Goal: Book appointment/travel/reservation

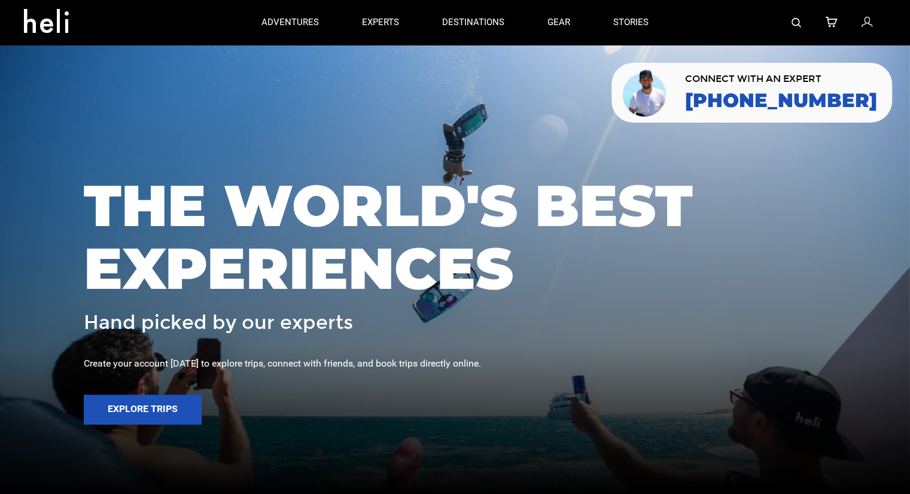
click at [793, 23] on img at bounding box center [797, 23] width 10 height 10
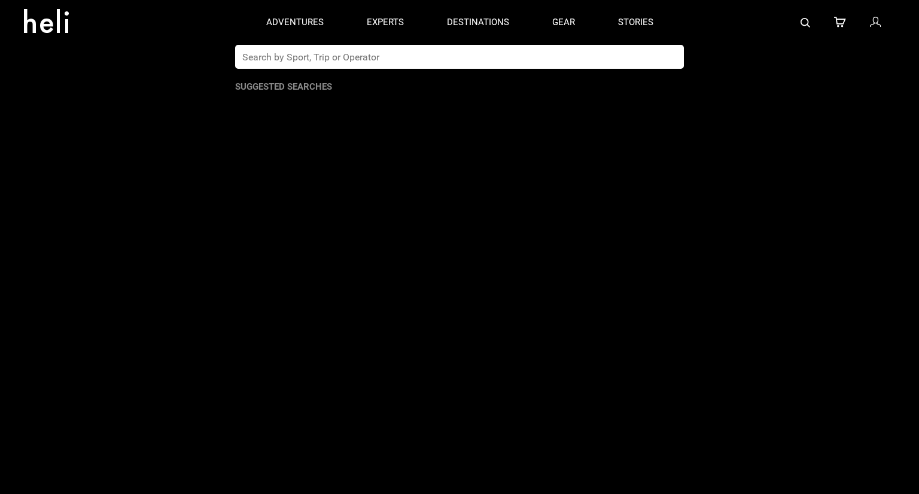
click at [571, 63] on input "text" at bounding box center [447, 57] width 424 height 24
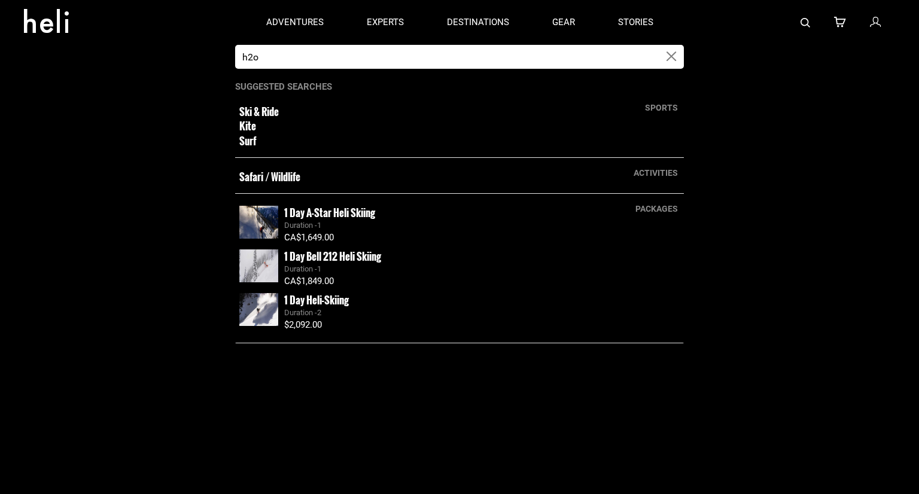
type input "h2o"
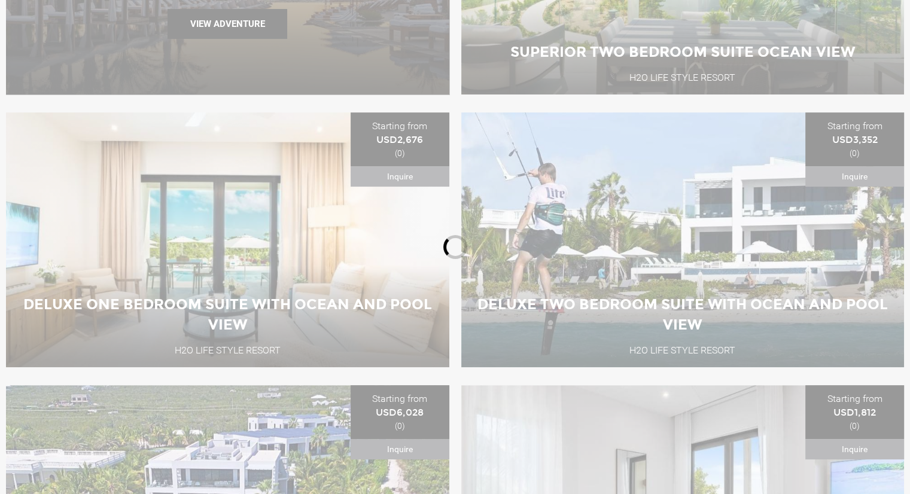
scroll to position [424, 0]
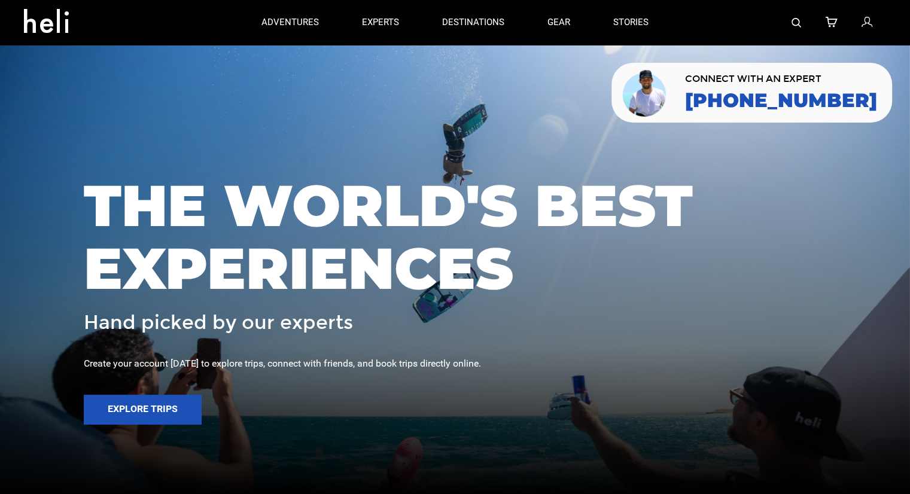
click at [799, 26] on img at bounding box center [797, 23] width 10 height 10
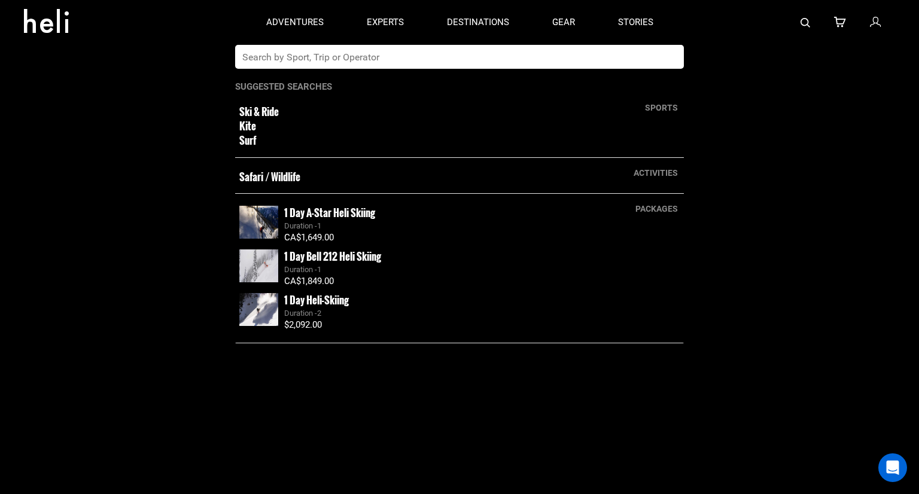
click at [376, 70] on app-search-panel "sports Ski & Ride Kite Surf activities Safari / Wildlife packages 1 Day A-Star …" at bounding box center [459, 269] width 919 height 449
click at [402, 48] on input "text" at bounding box center [447, 57] width 424 height 24
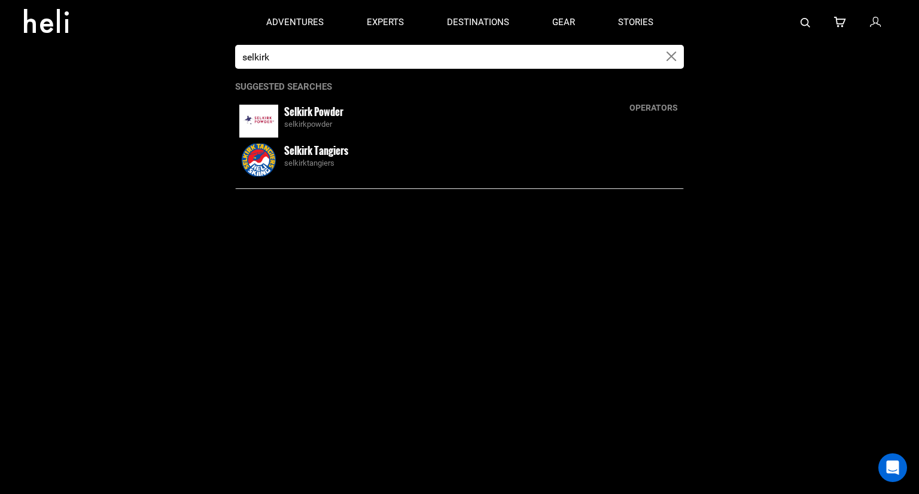
type input "selkirk"
click at [321, 162] on div "selkirktangiers" at bounding box center [482, 163] width 396 height 11
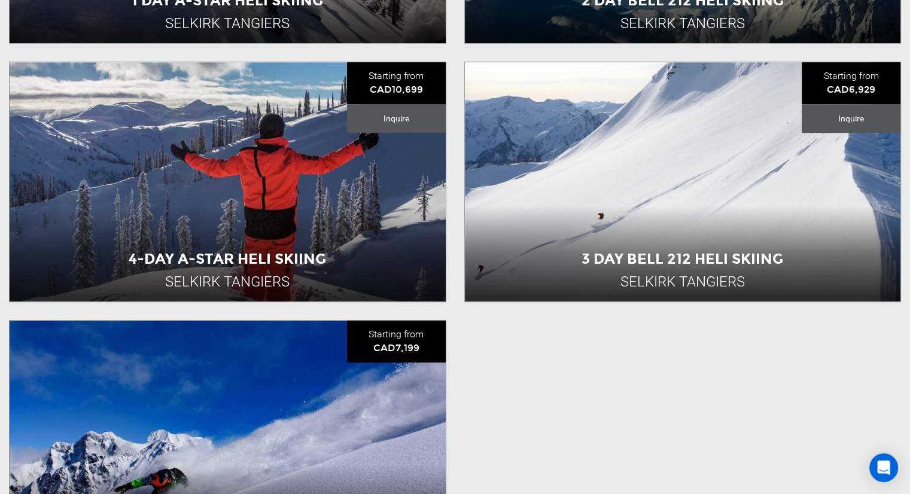
scroll to position [1017, 0]
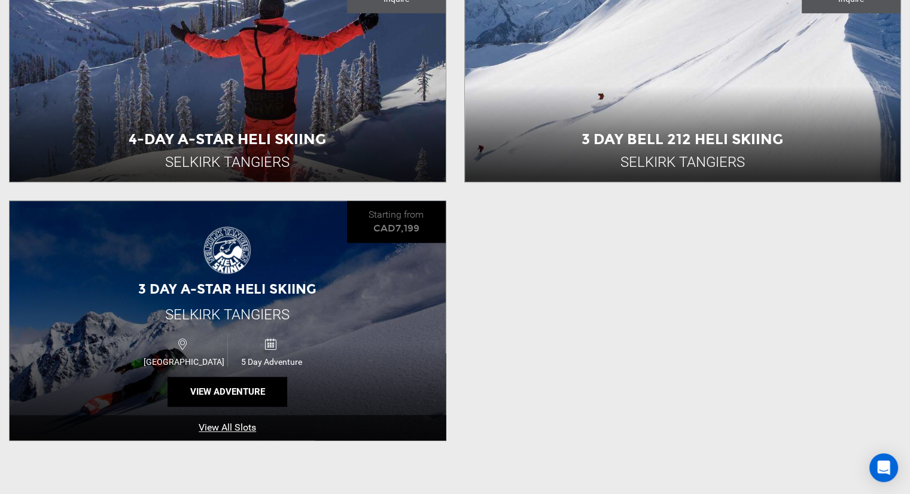
click at [251, 268] on img at bounding box center [227, 250] width 48 height 48
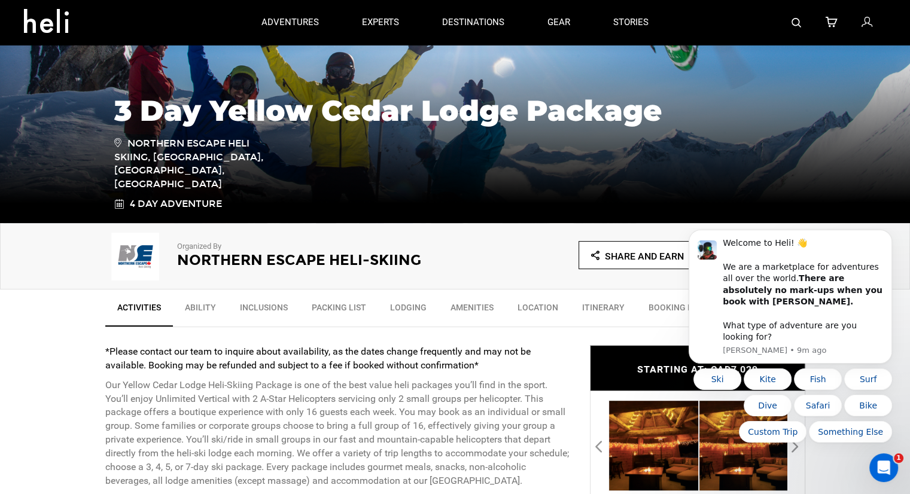
scroll to position [359, 0]
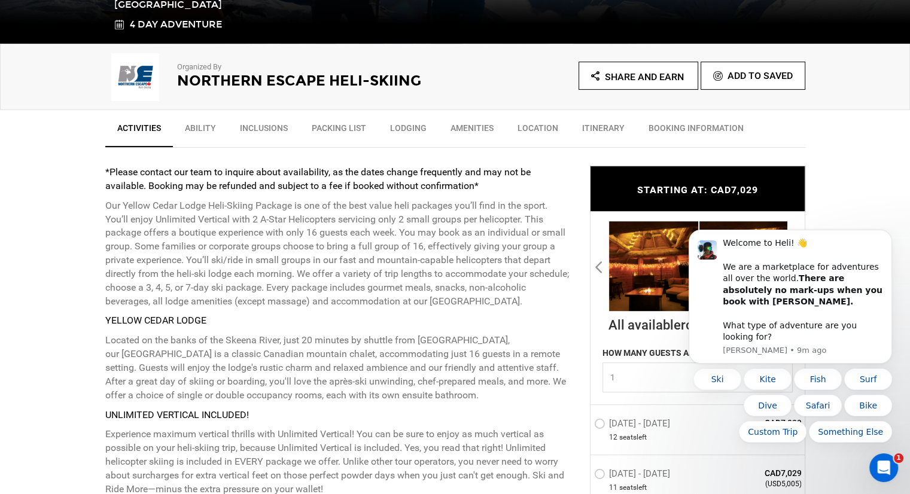
click at [258, 89] on div "Organized By Northern Escape Heli-Skiing" at bounding box center [280, 74] width 350 height 48
click at [258, 78] on h2 "Northern Escape Heli-Skiing" at bounding box center [299, 81] width 245 height 16
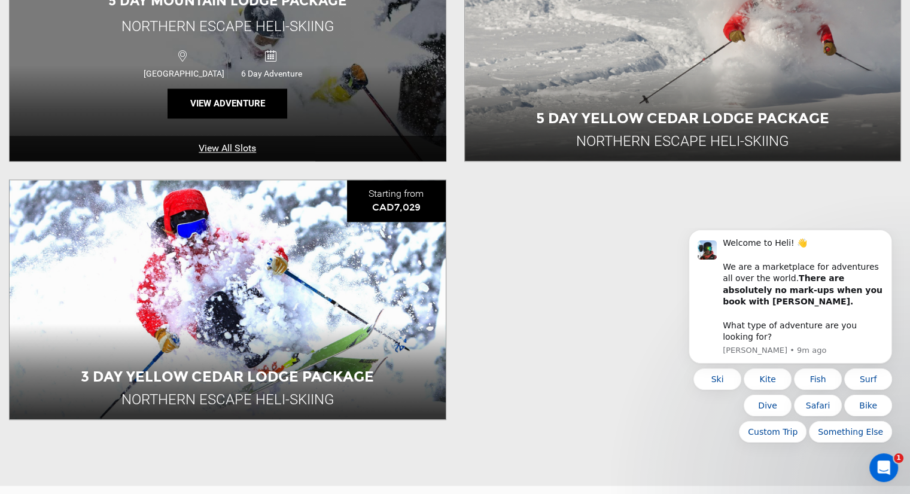
scroll to position [1556, 0]
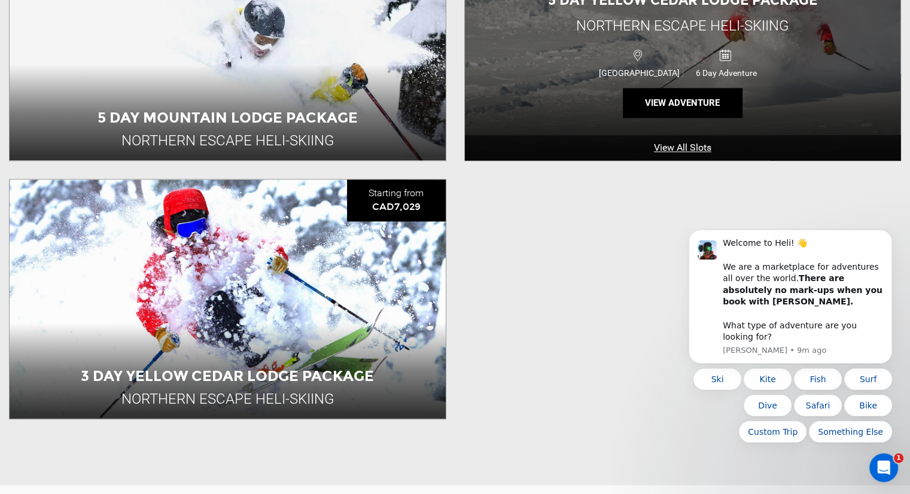
click at [555, 47] on div "Canada 6 Day Adventure" at bounding box center [682, 61] width 261 height 39
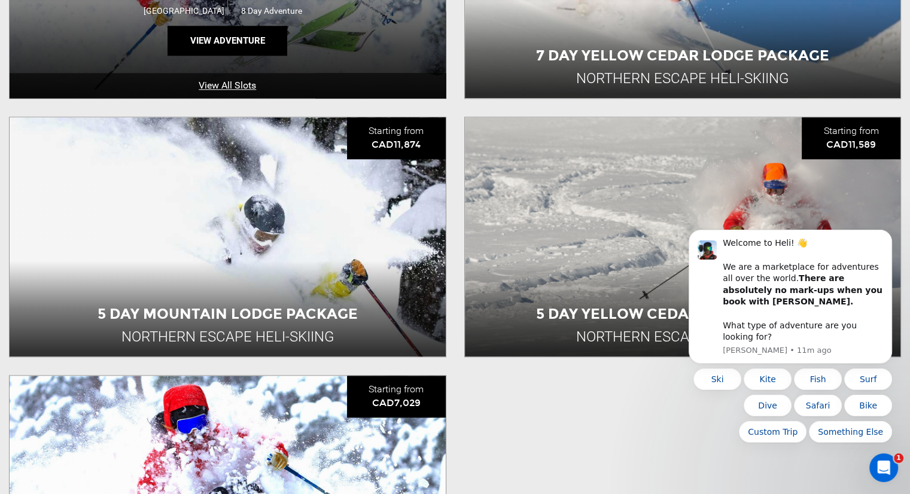
scroll to position [1376, 0]
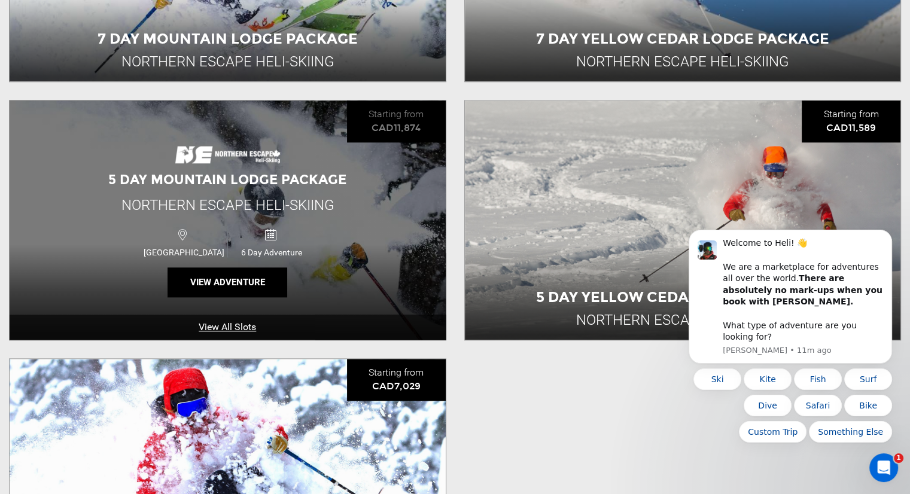
click at [245, 174] on span "5 Day Mountain Lodge Package" at bounding box center [227, 180] width 238 height 16
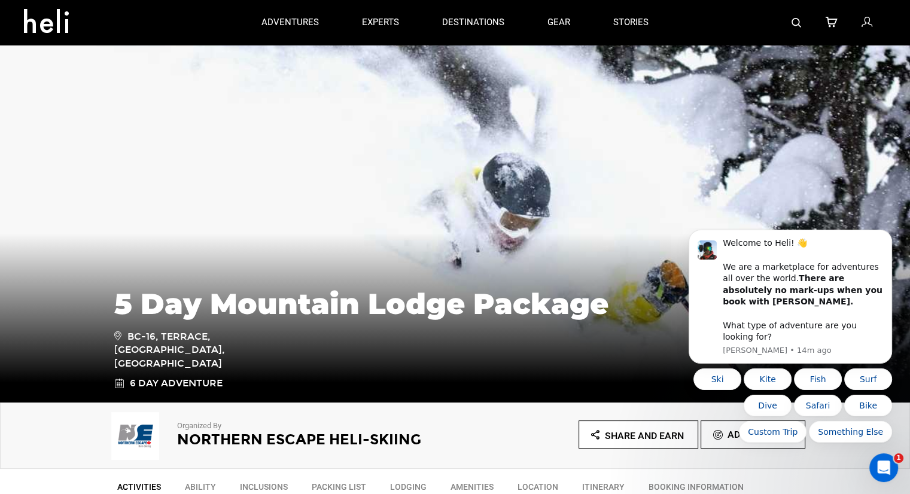
click at [792, 21] on img at bounding box center [797, 23] width 10 height 10
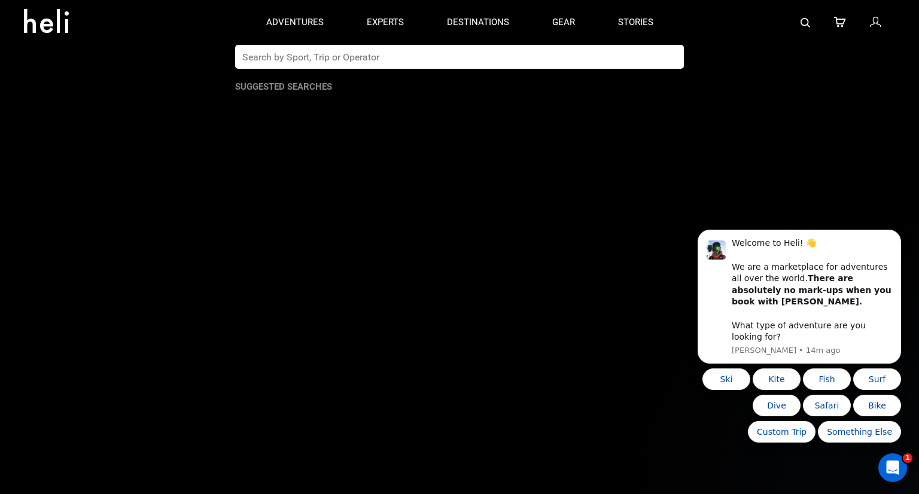
click at [527, 51] on input "text" at bounding box center [447, 57] width 424 height 24
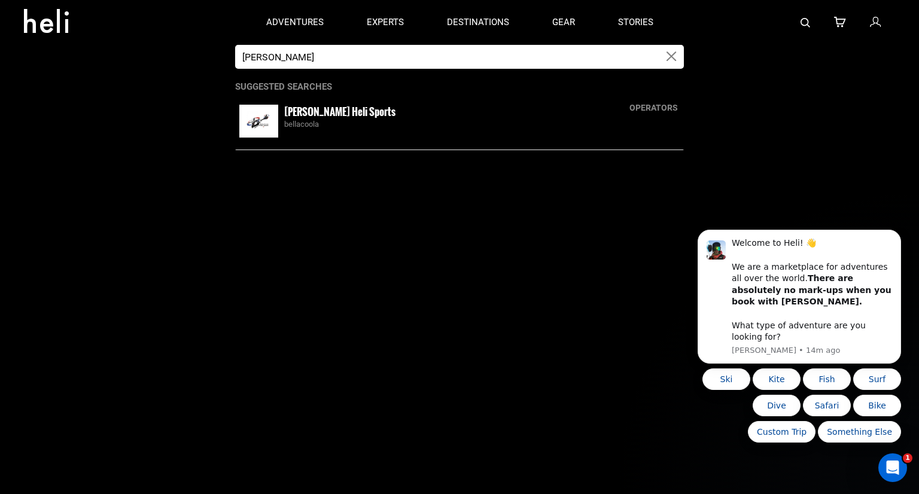
type input "bella coola"
click at [378, 113] on div "Bella Coola Heli Sports bellacoola" at bounding box center [482, 118] width 396 height 26
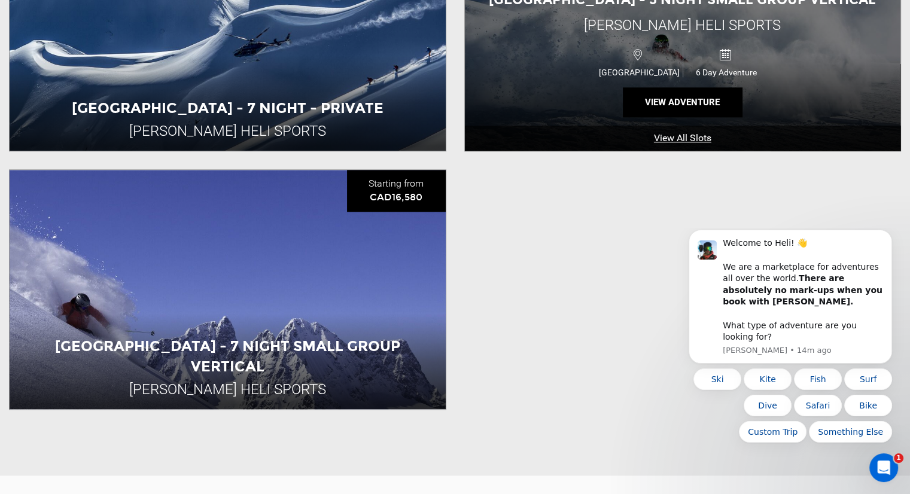
scroll to position [1376, 0]
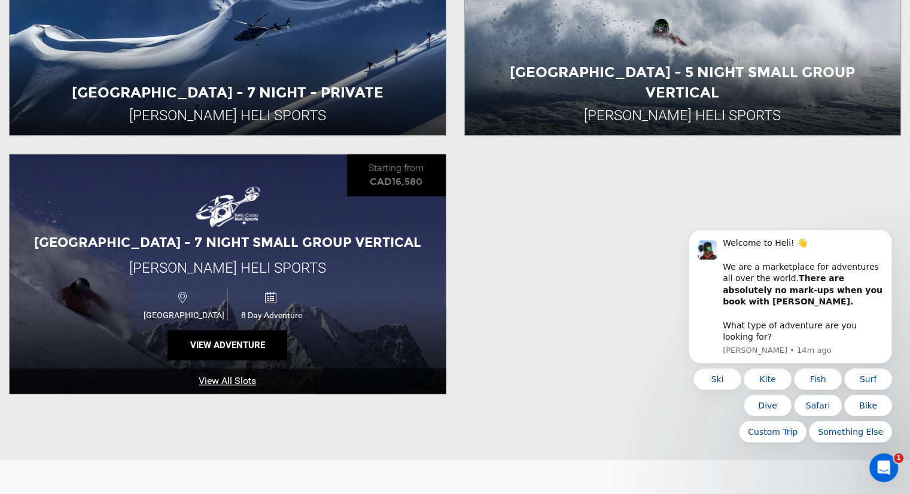
click at [213, 247] on span "Tweedsmuir Park Lodge - 7 Night Small Group Vertical" at bounding box center [227, 243] width 387 height 16
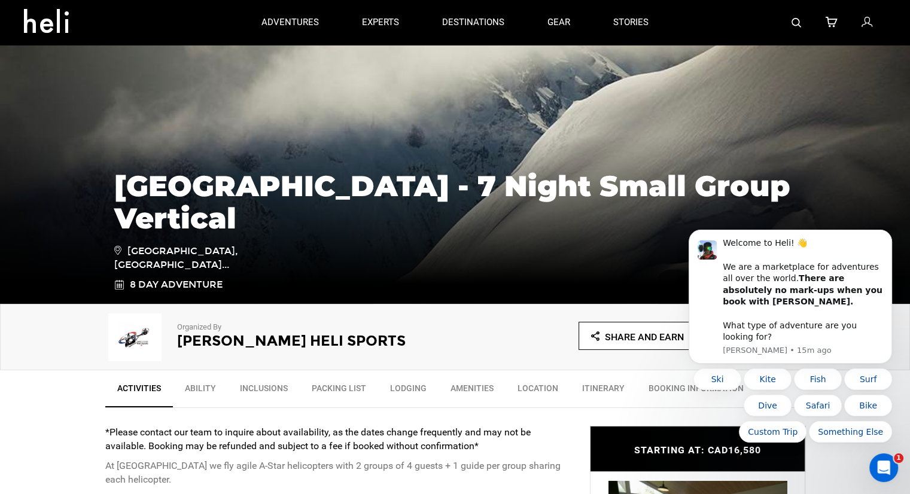
scroll to position [120, 0]
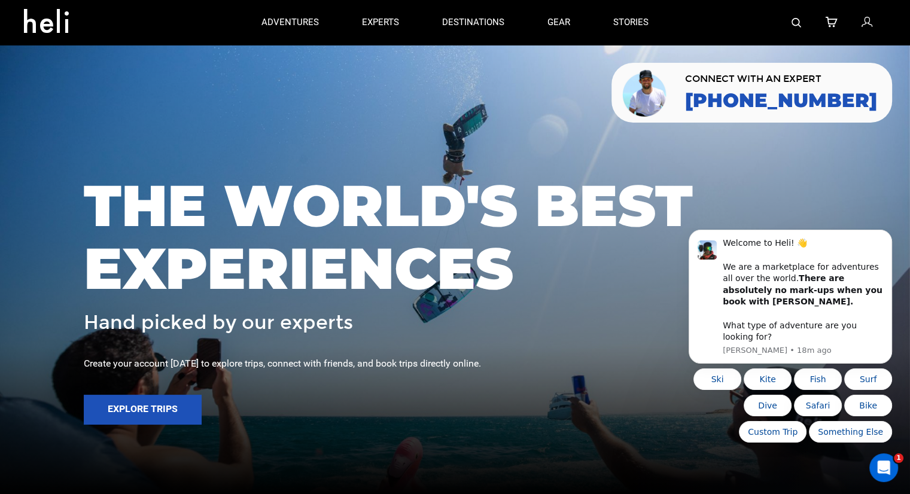
click at [800, 24] on img at bounding box center [797, 23] width 10 height 10
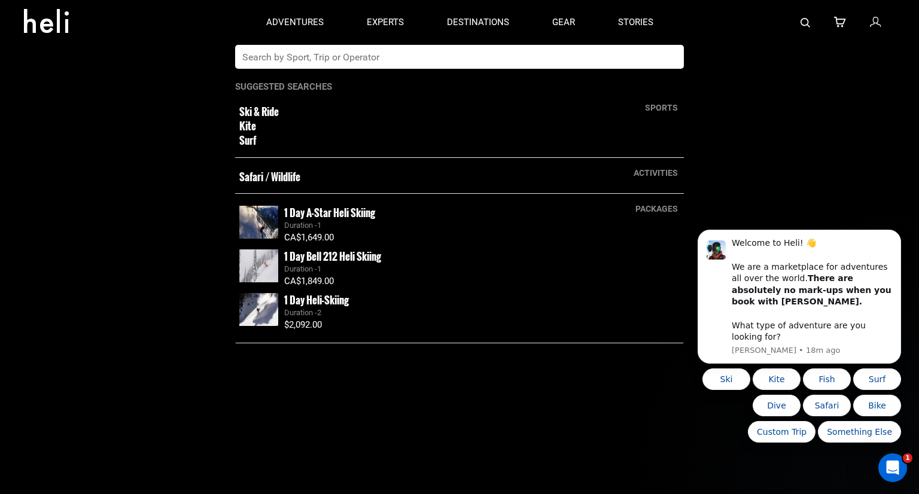
click at [505, 58] on input "text" at bounding box center [447, 57] width 424 height 24
type input "silvertip"
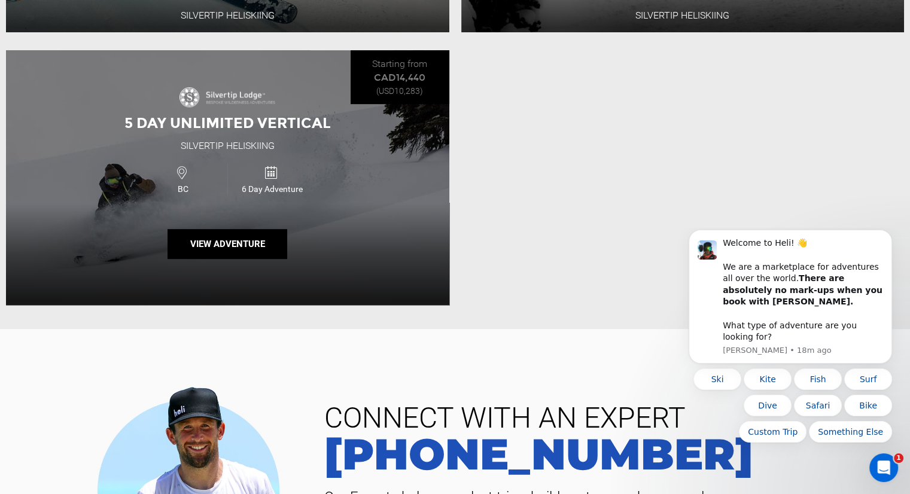
scroll to position [484, 0]
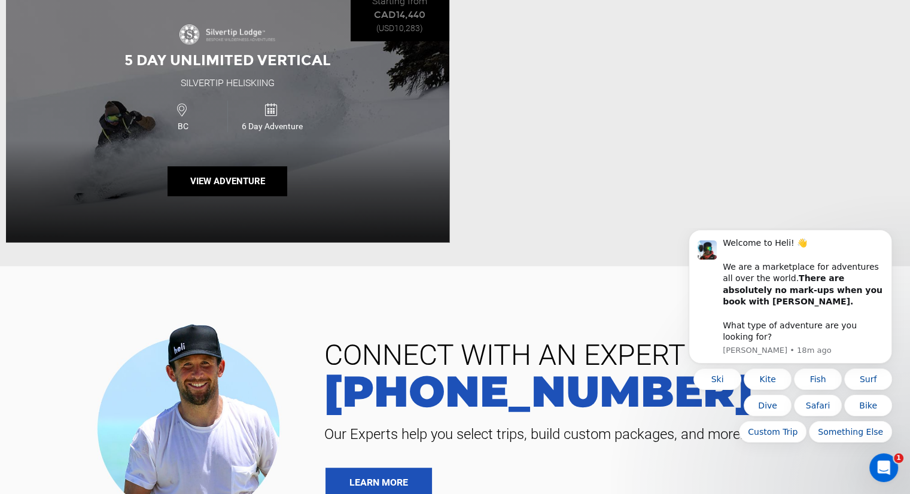
click at [118, 144] on div "5 Day Unlimited Vertical Silvertip Heliskiing BC 6 Day Adventure View Adventure" at bounding box center [227, 114] width 443 height 255
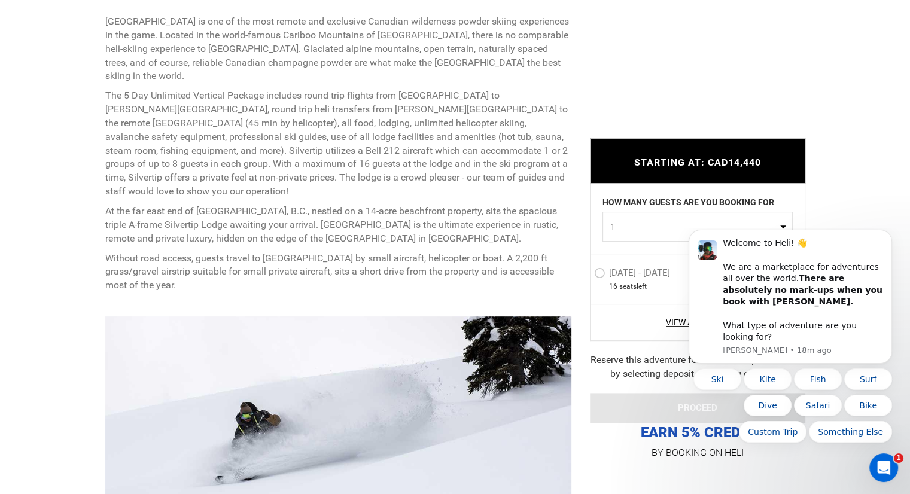
scroll to position [539, 0]
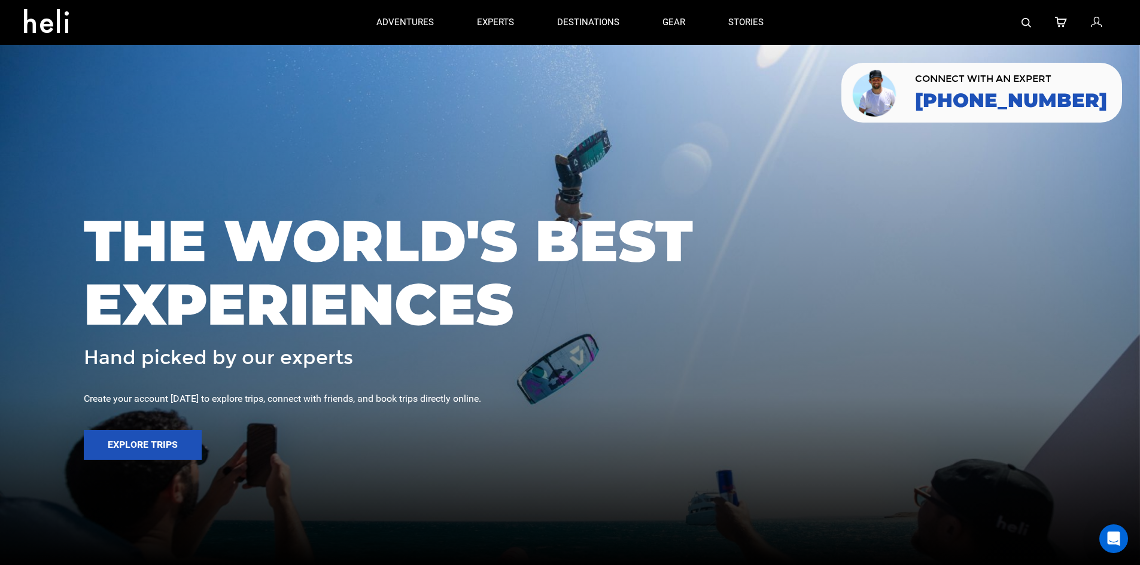
click at [1025, 23] on img at bounding box center [1026, 23] width 10 height 10
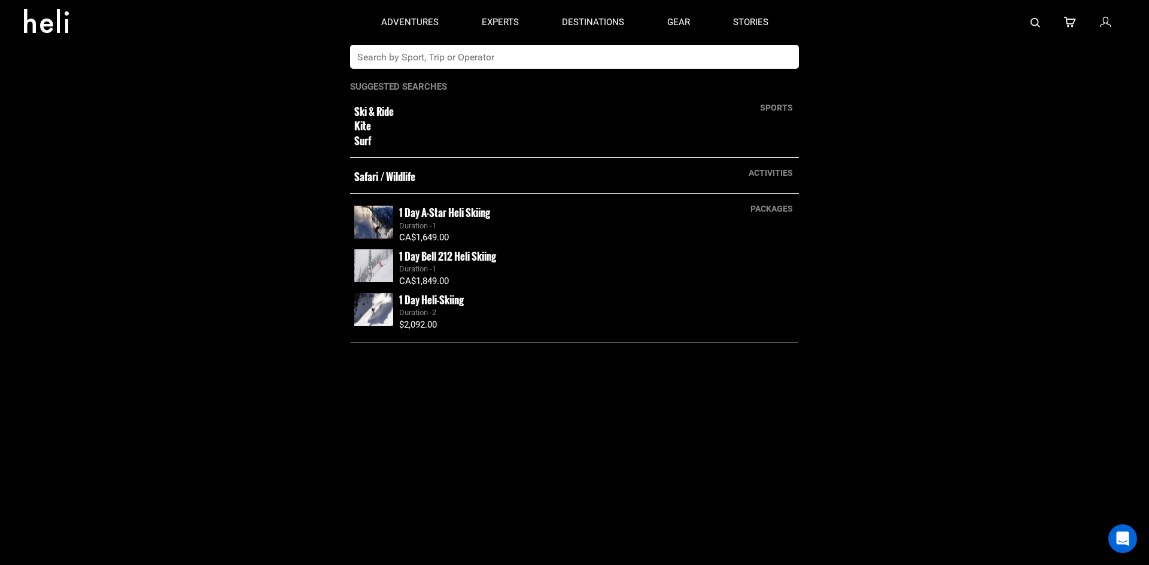
click at [629, 65] on input "text" at bounding box center [562, 57] width 424 height 24
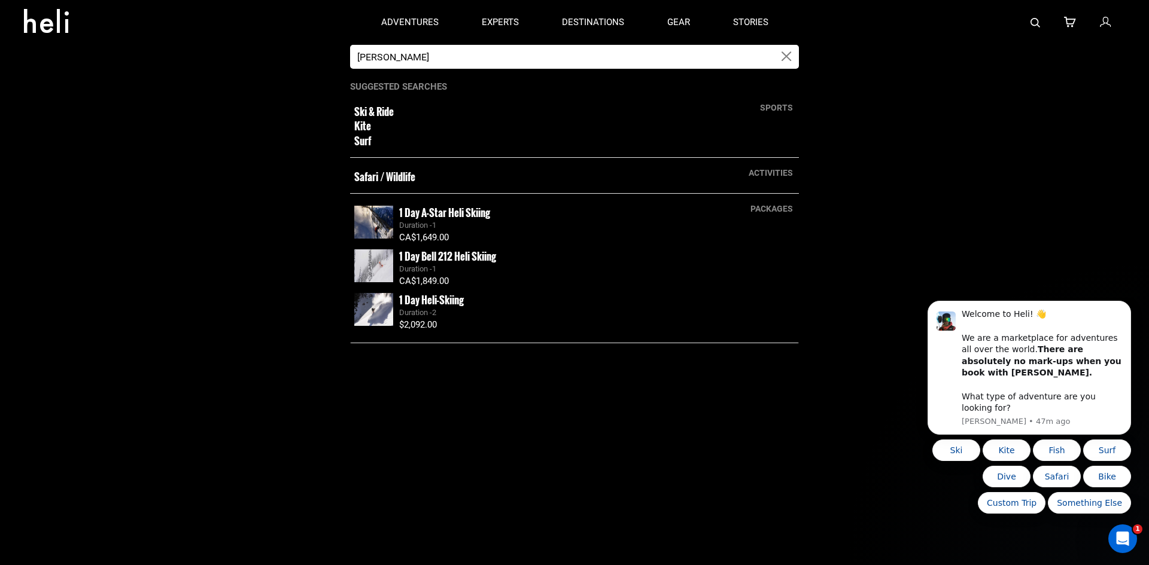
type input "[PERSON_NAME]"
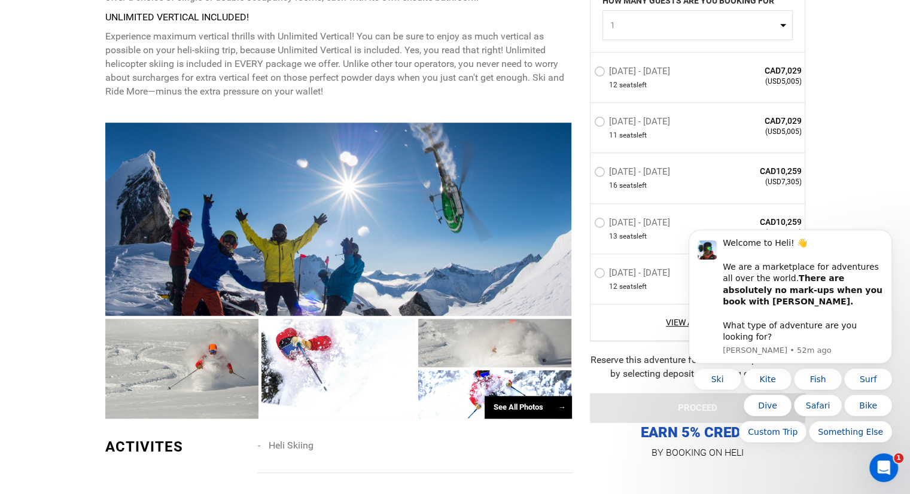
scroll to position [778, 0]
